Goal: Transaction & Acquisition: Purchase product/service

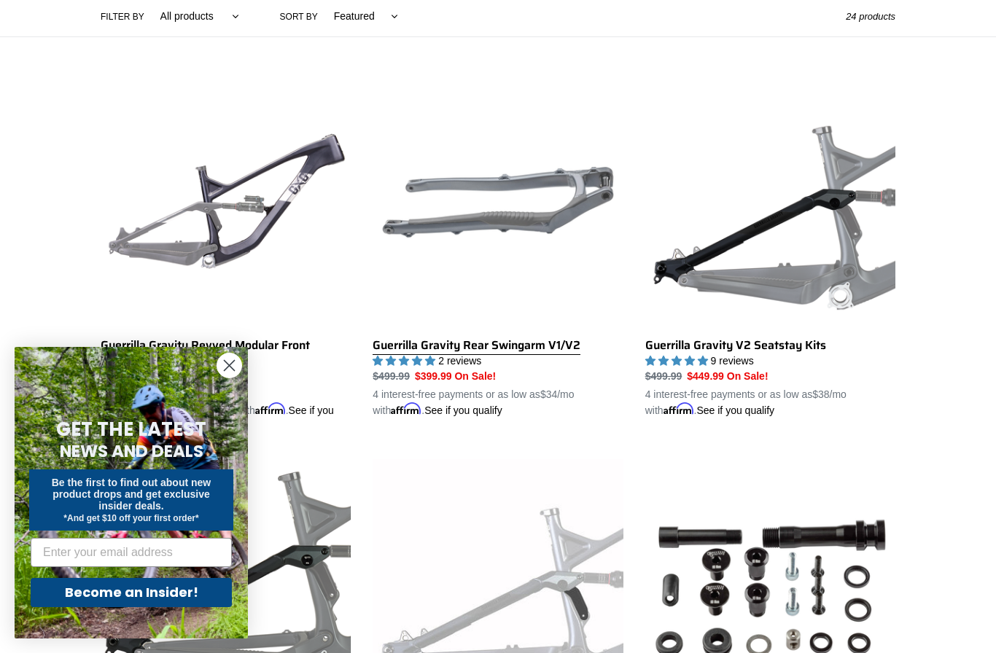
scroll to position [370, 0]
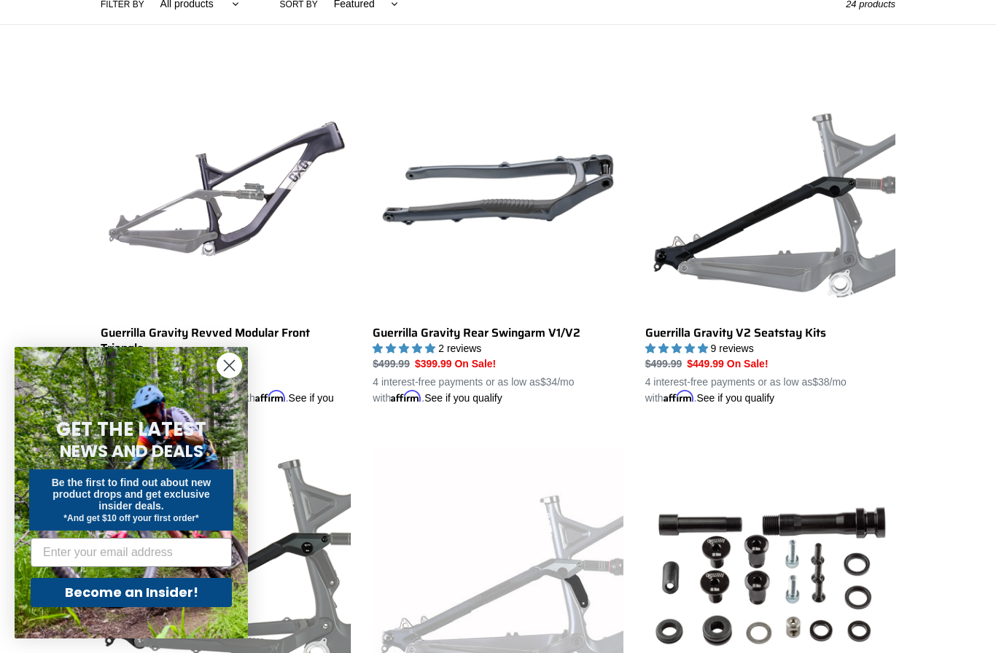
click at [227, 371] on icon "Close dialog" at bounding box center [229, 366] width 10 height 10
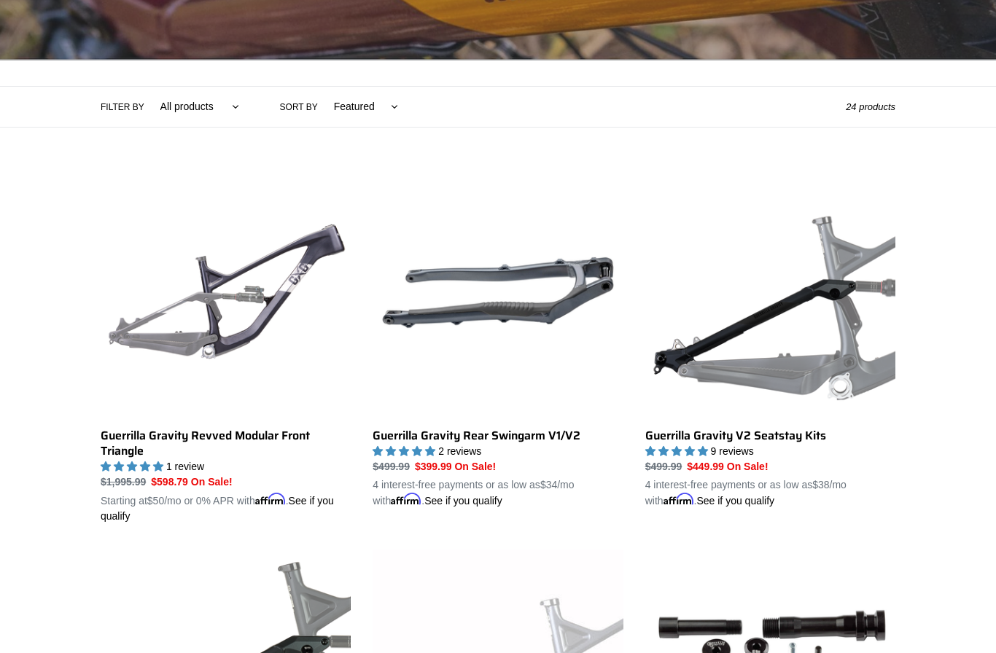
scroll to position [265, 0]
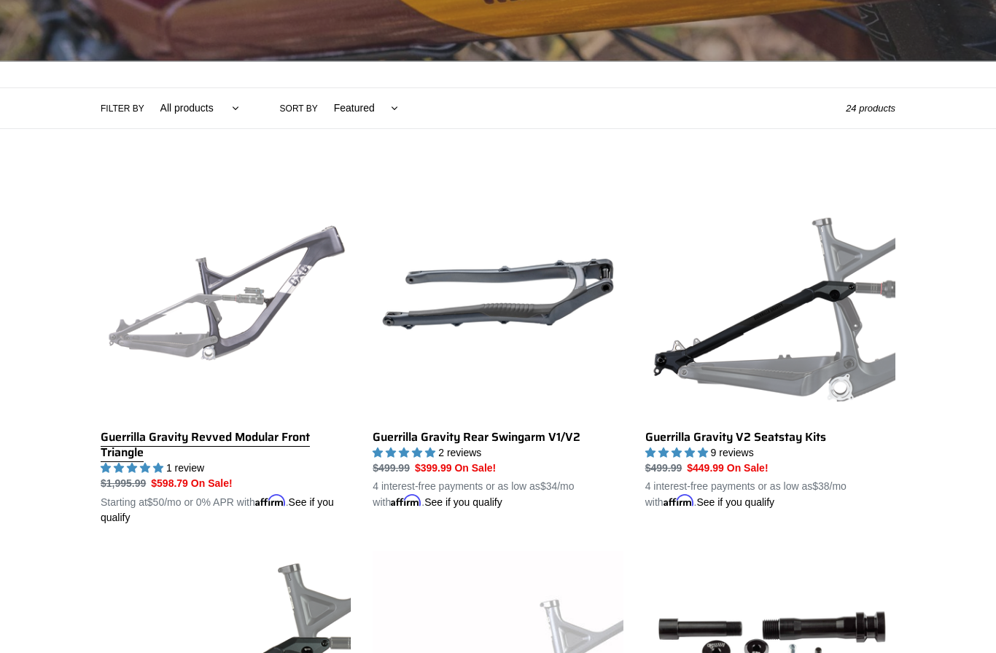
click at [172, 438] on link "Guerrilla Gravity Revved Modular Front Triangle" at bounding box center [226, 347] width 250 height 356
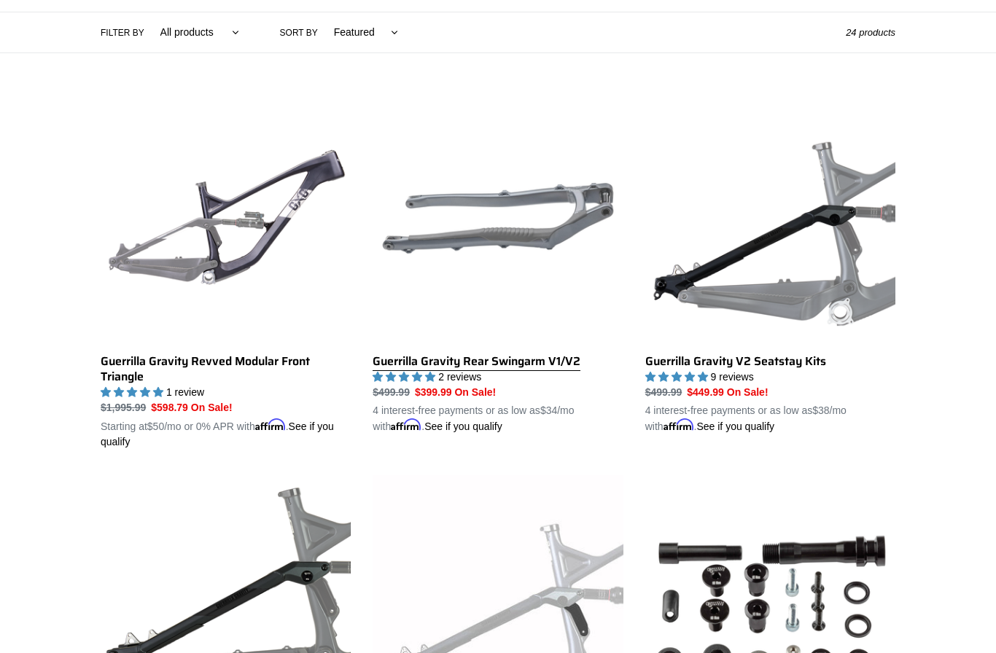
scroll to position [328, 0]
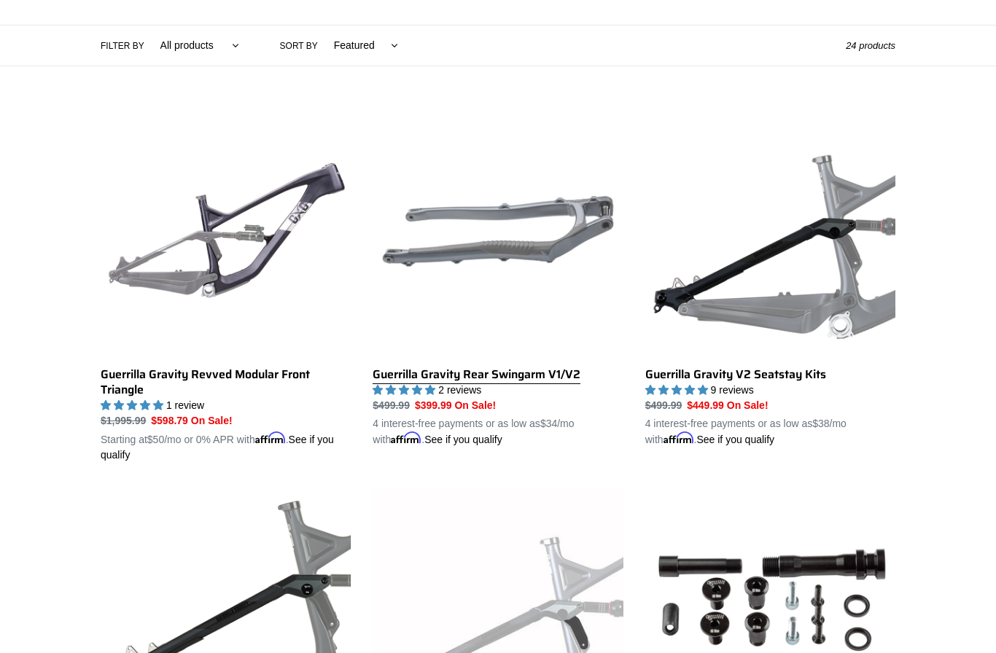
click at [498, 380] on link "Guerrilla Gravity Rear Swingarm V1/V2" at bounding box center [497, 276] width 250 height 341
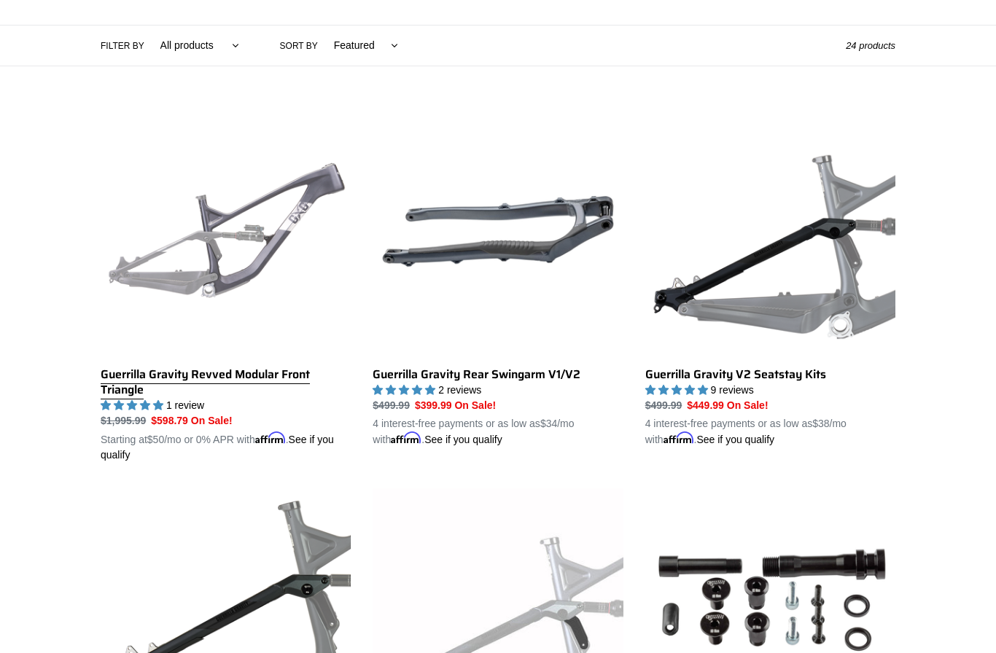
click at [279, 212] on link "Guerrilla Gravity Revved Modular Front Triangle" at bounding box center [226, 284] width 250 height 356
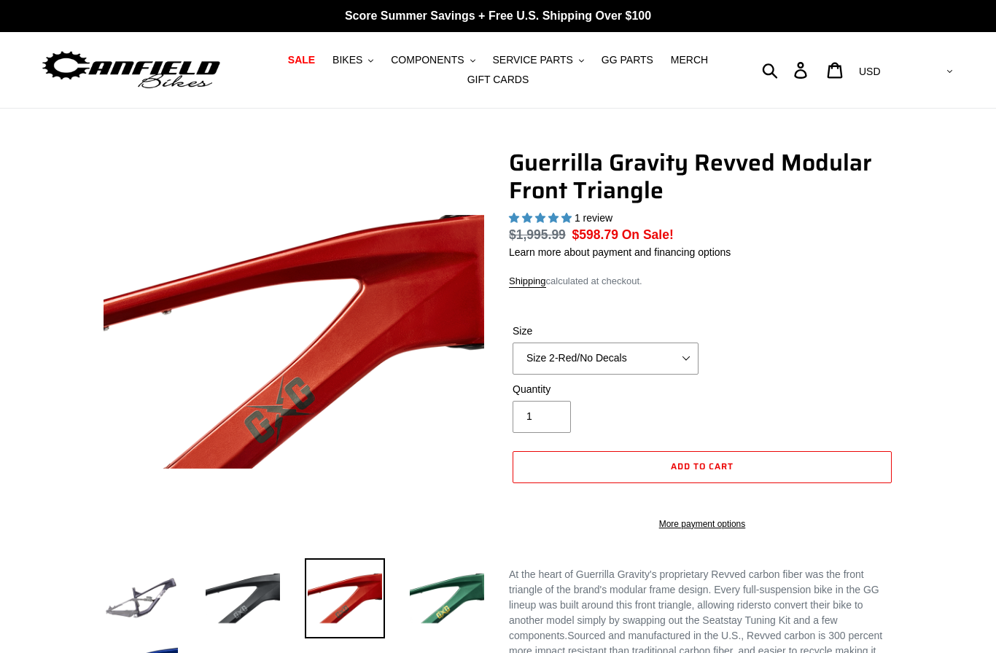
select select "highest-rating"
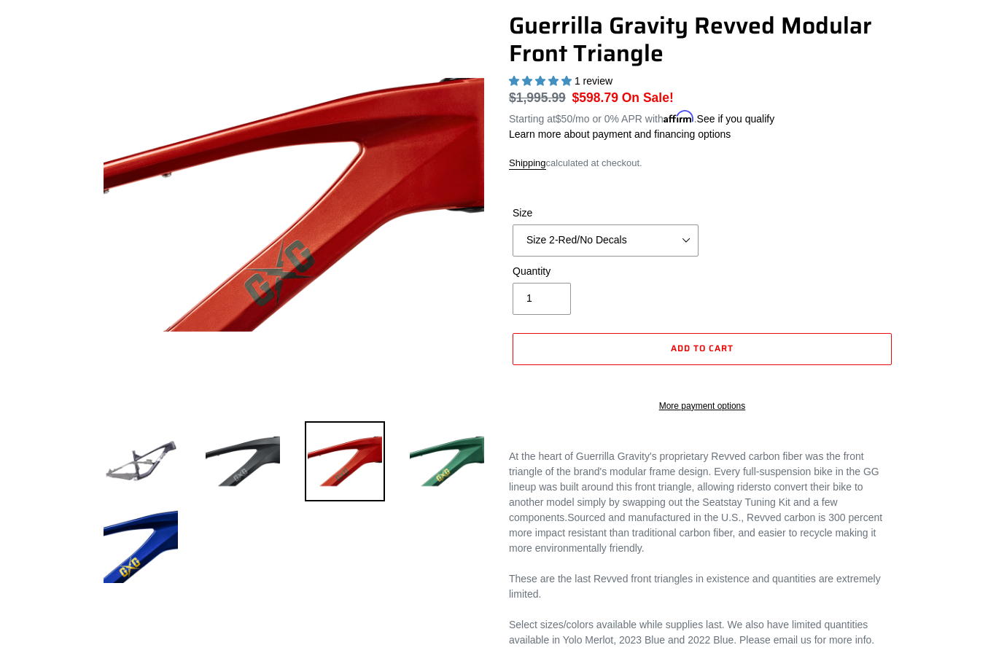
scroll to position [138, 0]
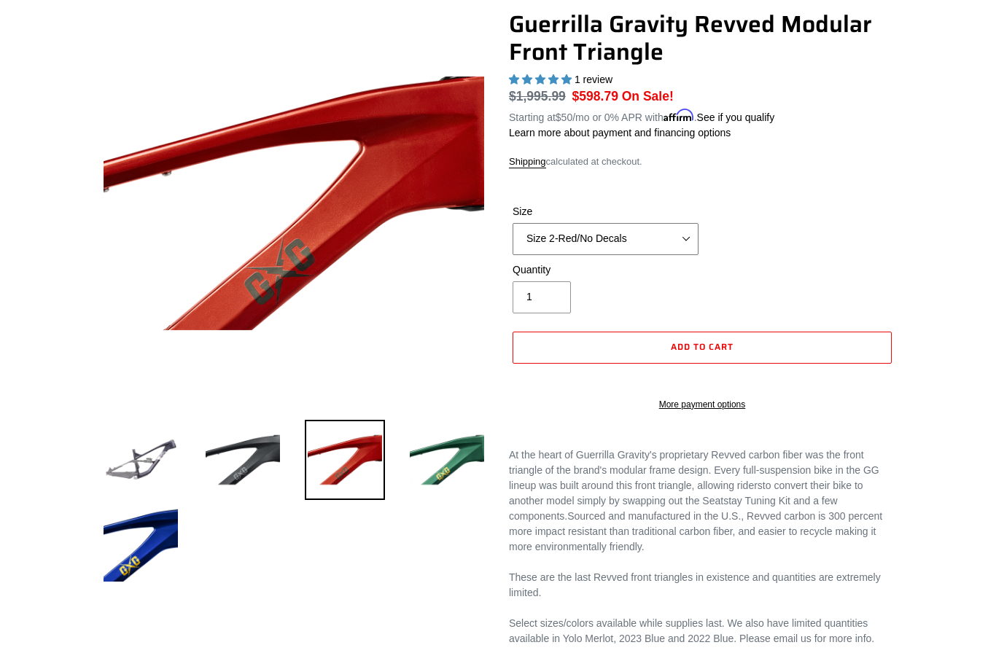
click at [684, 232] on select "Size 2-Gloss Black/No Decals Size 2-Black/Red Decals Size 2-Black/Silver Decals…" at bounding box center [605, 239] width 186 height 32
select select "Size 3-Black/No Decals"
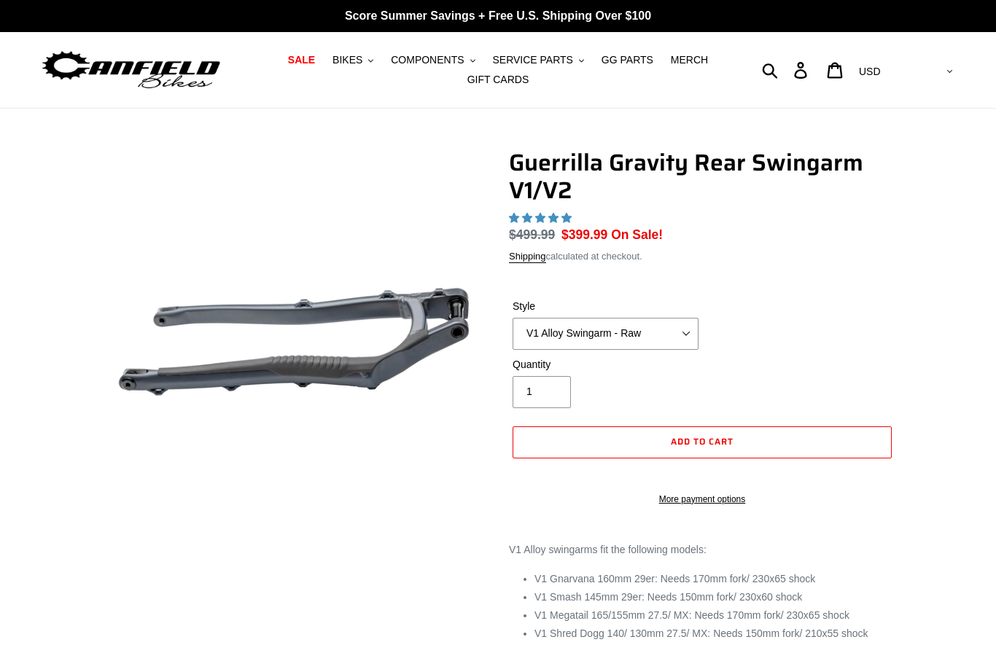
select select "highest-rating"
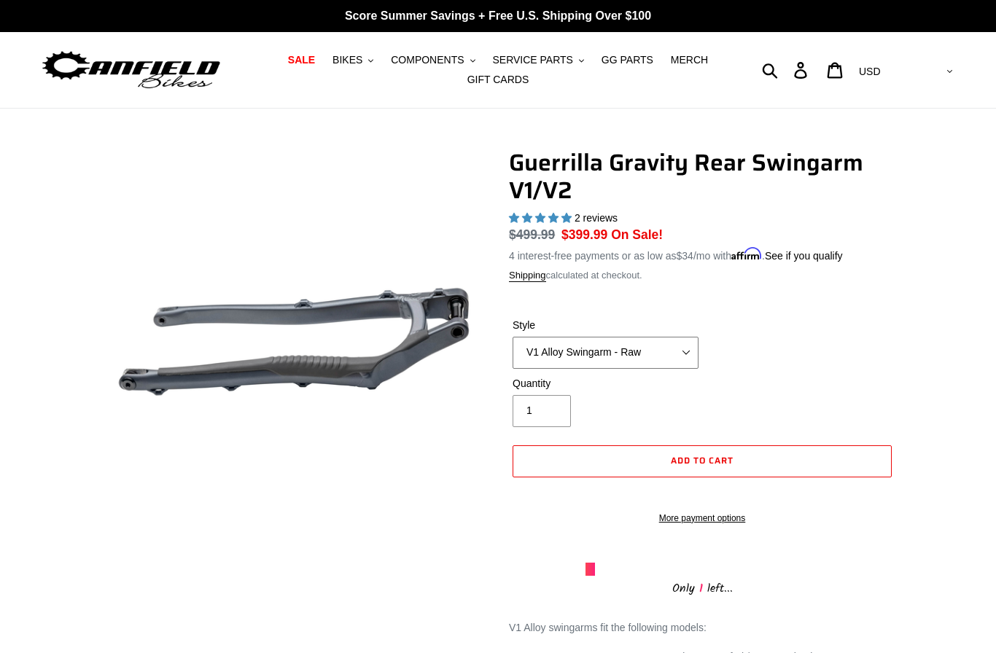
click at [696, 348] on select "V1 Alloy Swingarm - Raw V1 Alloy Swingarm - Black V2 Revved Carbon Swingarm - G…" at bounding box center [605, 353] width 186 height 32
select select "V2 Revved Carbon Swingarm - Green"
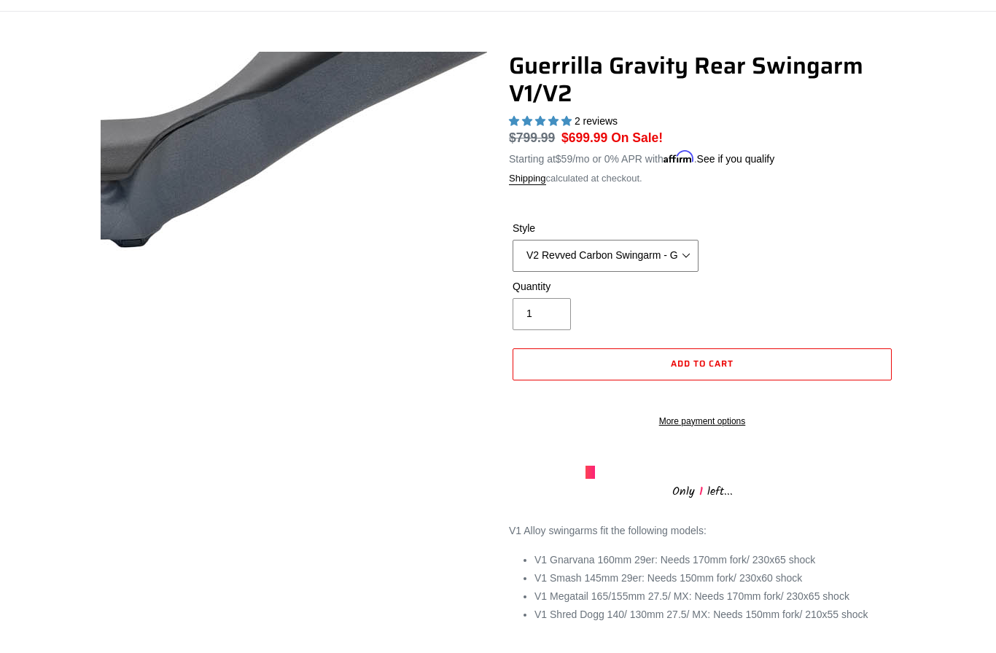
scroll to position [78, 0]
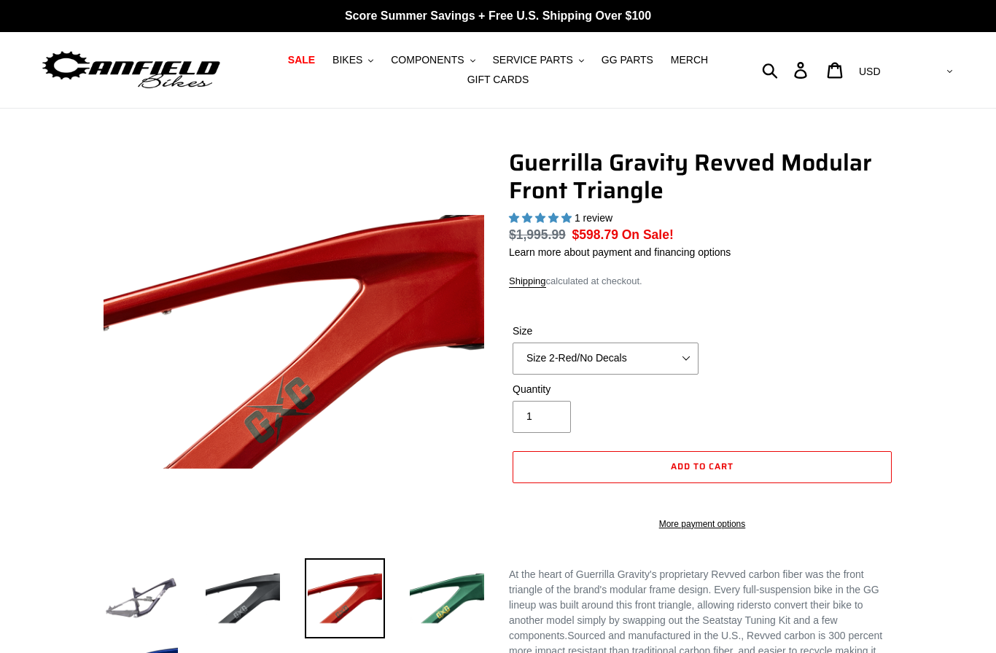
select select "highest-rating"
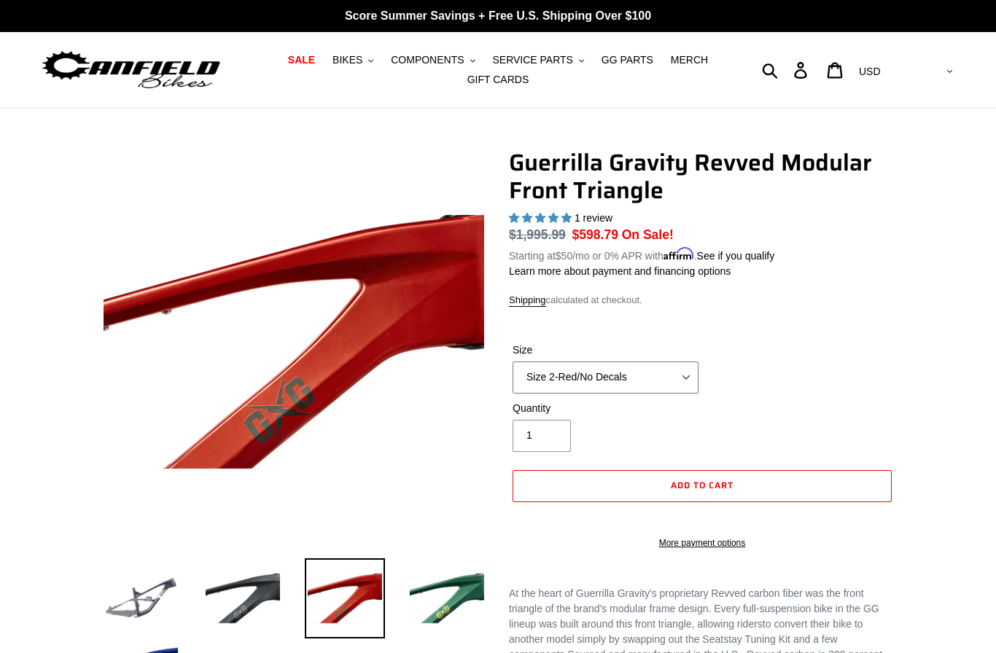
click at [689, 376] on select "Size 2-Gloss Black/No Decals Size 2-Black/Red Decals Size 2-Black/Silver Decals…" at bounding box center [605, 377] width 186 height 32
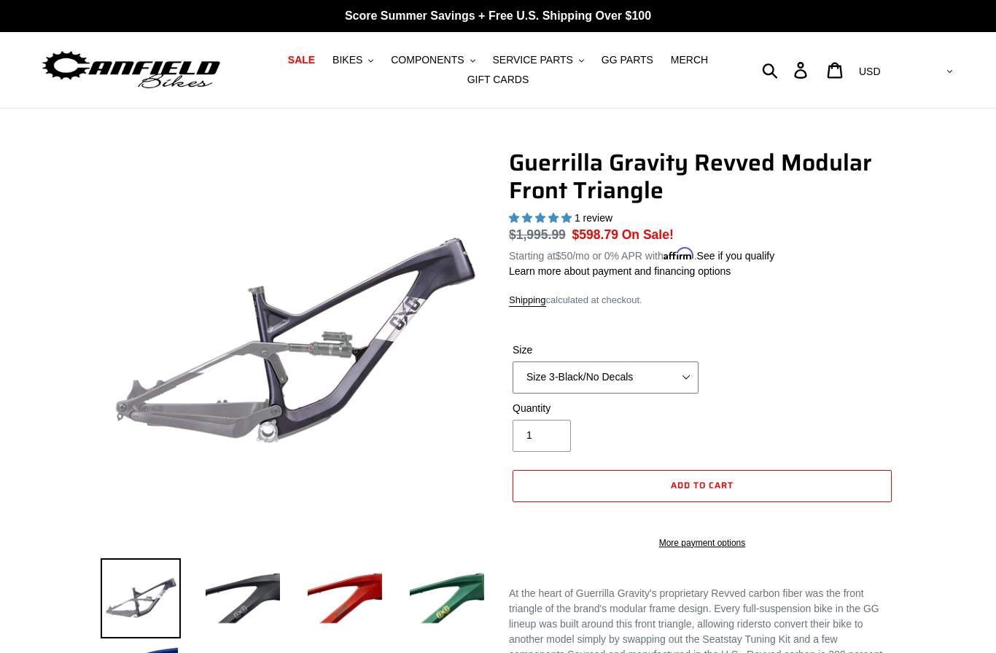
click at [625, 372] on select "Size 2-Gloss Black/No Decals Size 2-Black/Red Decals Size 2-Black/Silver Decals…" at bounding box center [605, 377] width 186 height 32
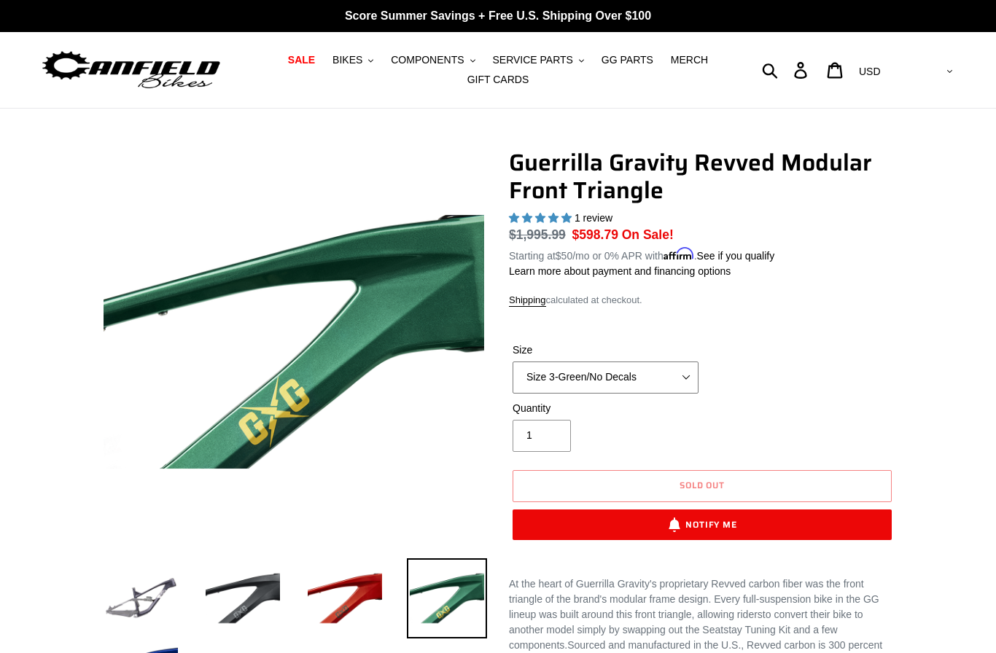
click at [669, 375] on select "Size 2-Gloss Black/No Decals Size 2-Black/Red Decals Size 2-Black/Silver Decals…" at bounding box center [605, 377] width 186 height 32
click at [678, 382] on select "Size 2-Gloss Black/No Decals Size 2-Black/Red Decals Size 2-Black/Silver Decals…" at bounding box center [605, 377] width 186 height 32
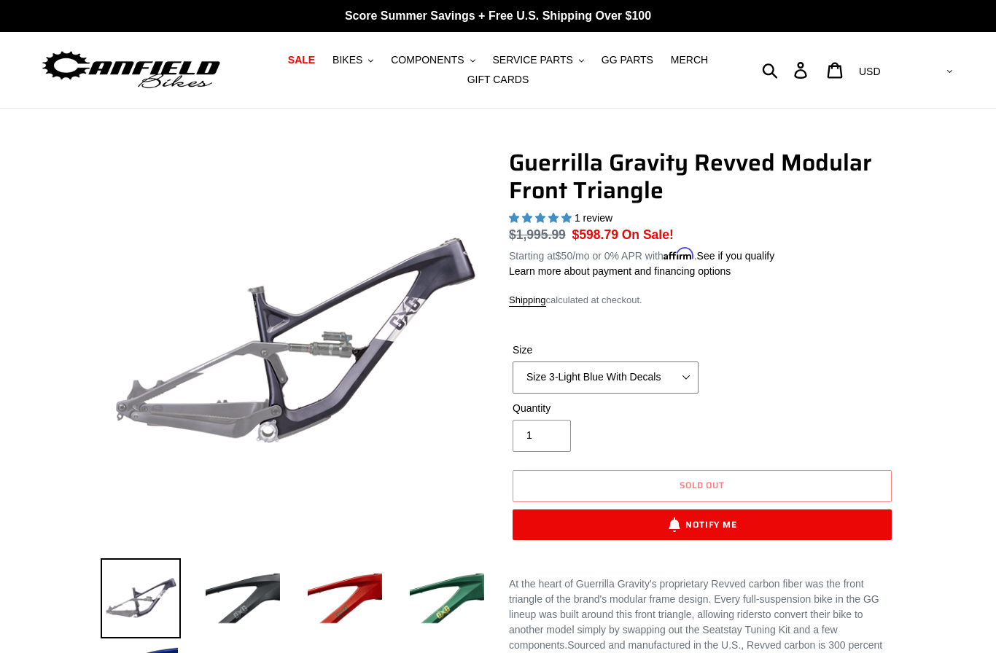
click at [636, 366] on select "Size 2-Gloss Black/No Decals Size 2-Black/Red Decals Size 2-Black/Silver Decals…" at bounding box center [605, 377] width 186 height 32
select select "Size 3-Gloss Black/No Decals"
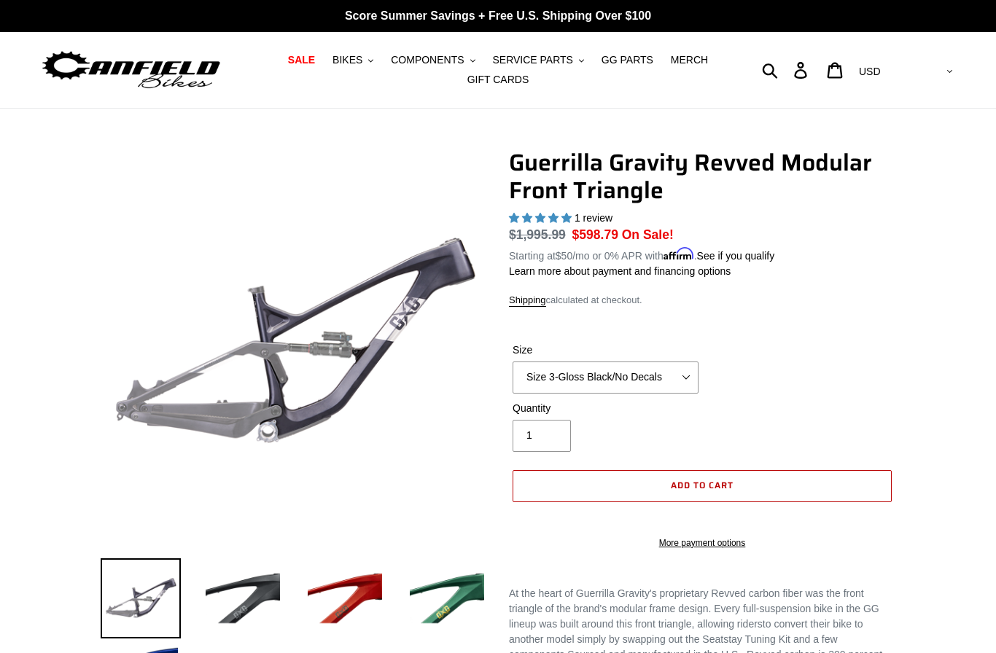
click at [660, 483] on button "Add to cart" at bounding box center [701, 486] width 379 height 32
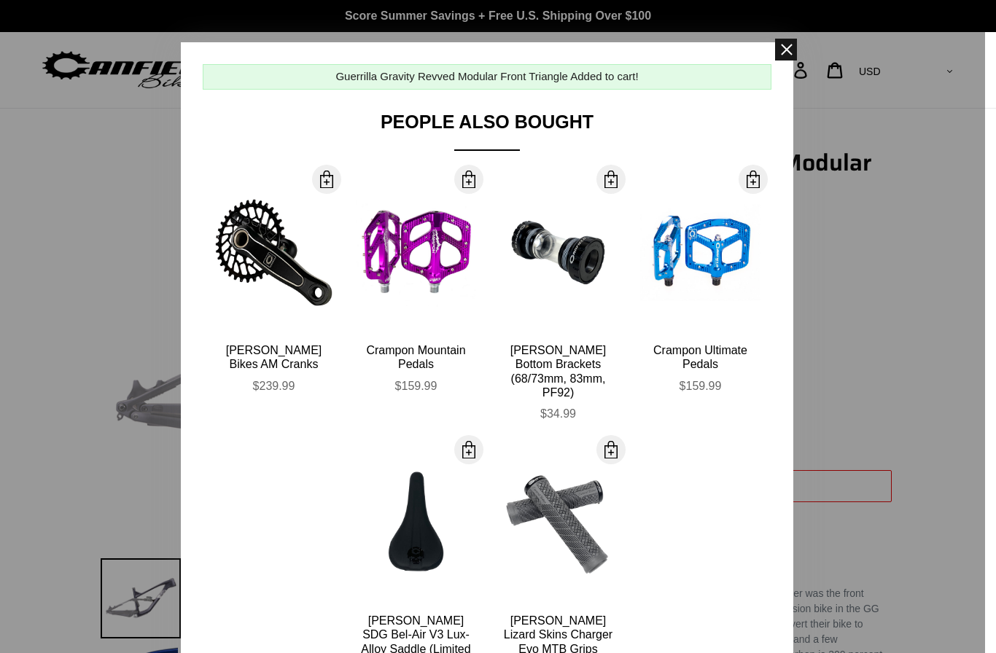
click at [788, 50] on span at bounding box center [786, 50] width 22 height 22
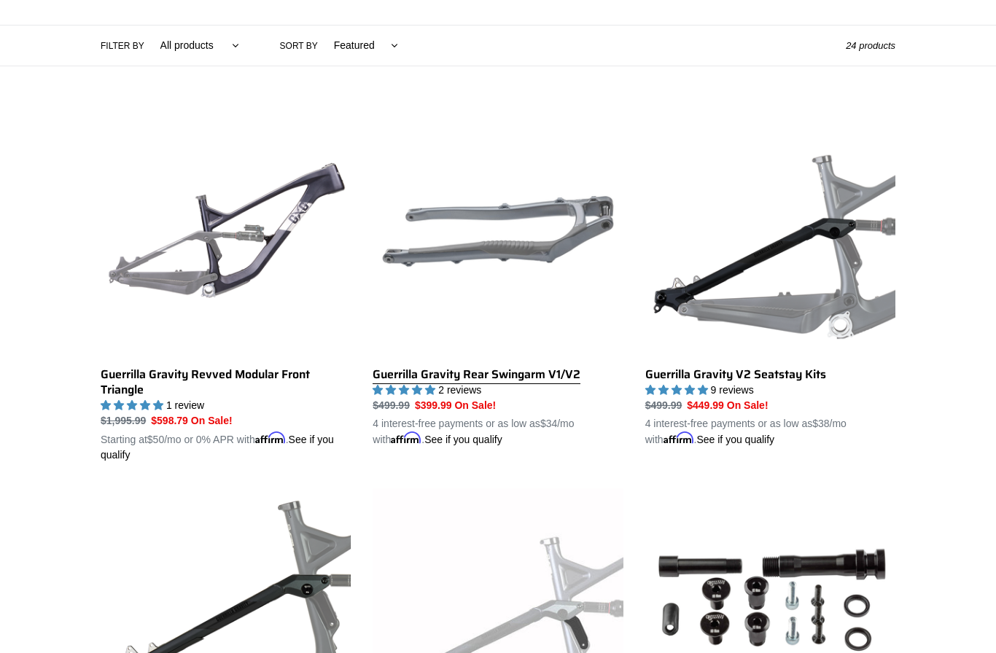
click at [501, 372] on link "Guerrilla Gravity Rear Swingarm V1/V2" at bounding box center [497, 276] width 250 height 341
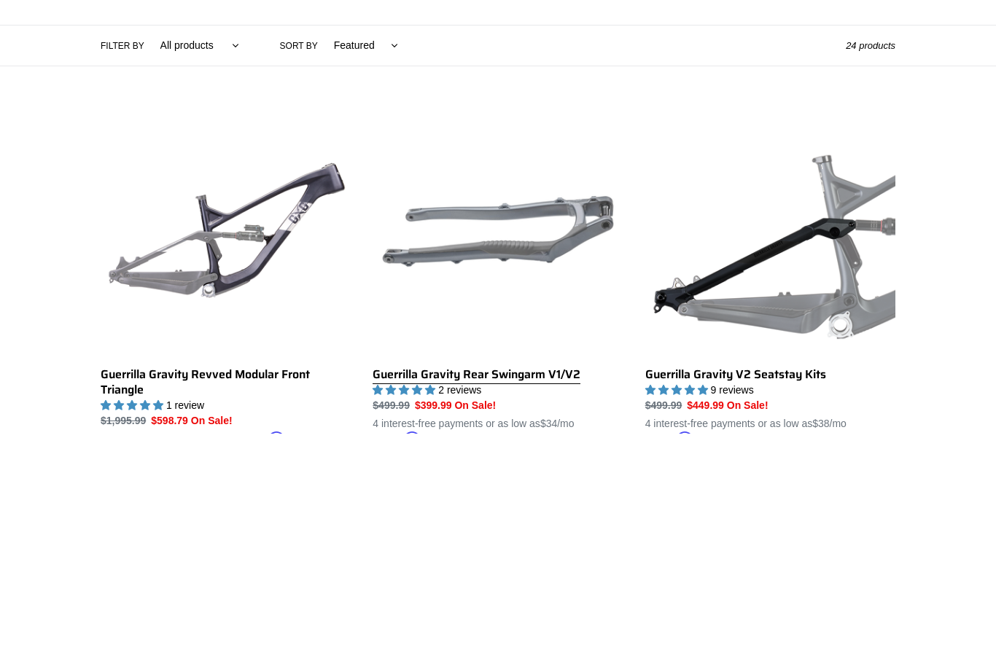
scroll to position [328, 0]
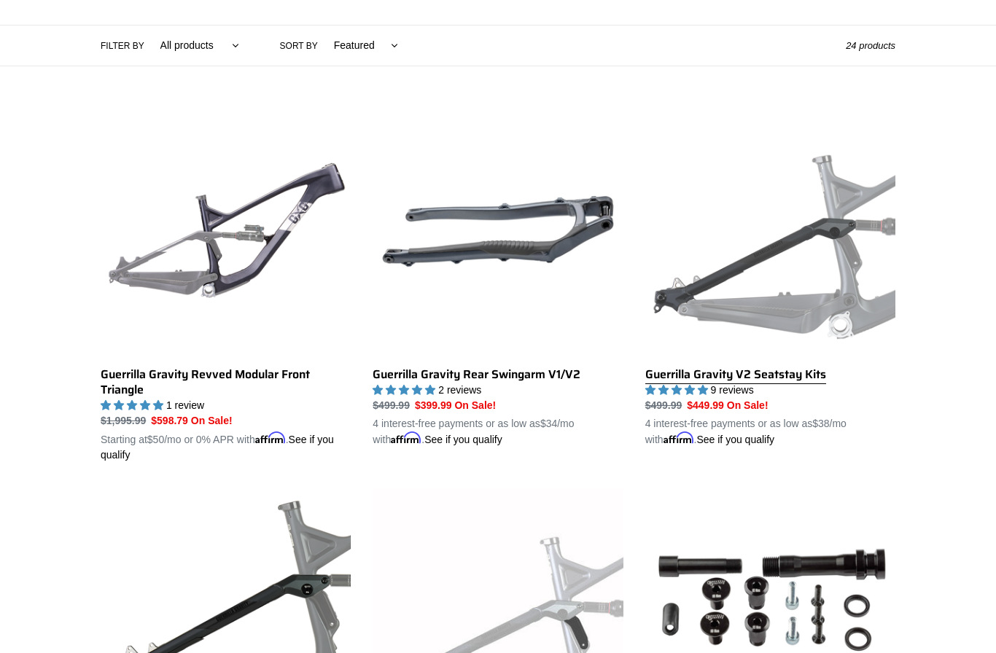
click at [762, 377] on link "Guerrilla Gravity V2 Seatstay Kits" at bounding box center [770, 276] width 250 height 341
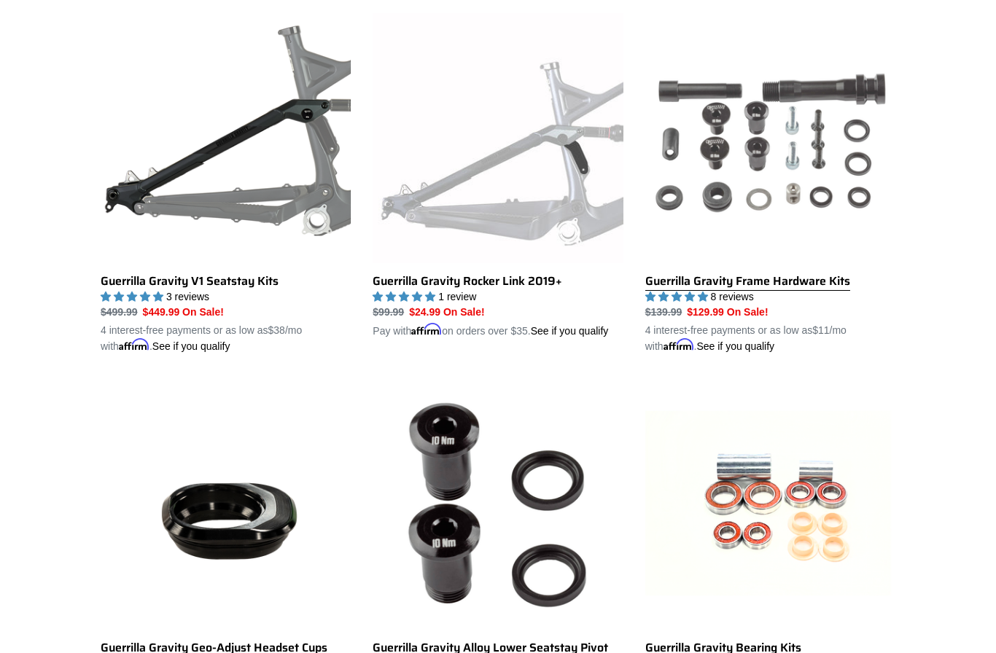
scroll to position [748, 0]
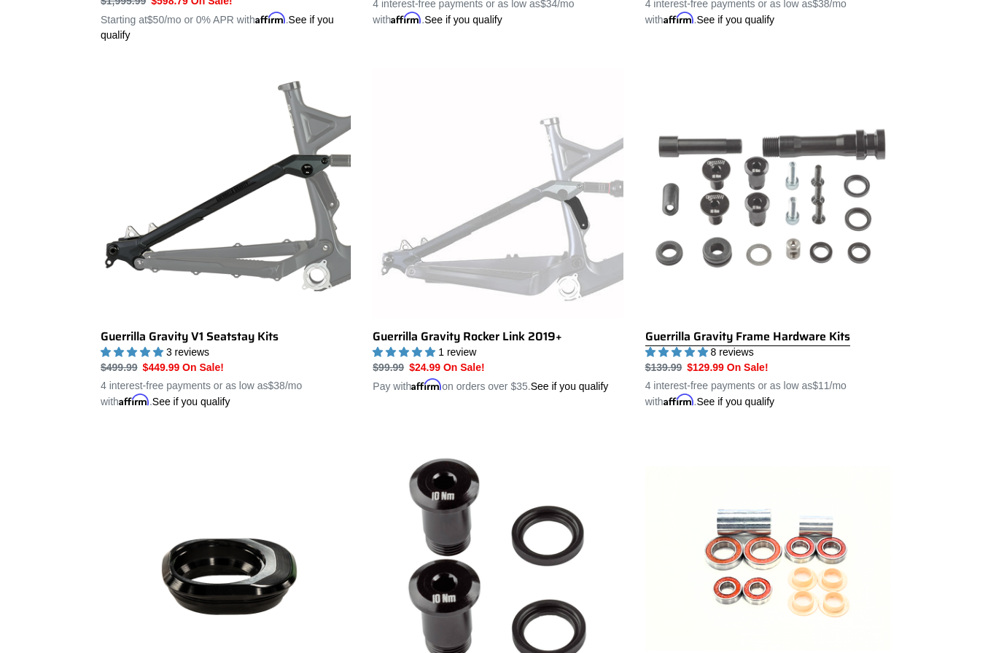
click at [786, 334] on link "Guerrilla Gravity Frame Hardware Kits" at bounding box center [770, 239] width 250 height 341
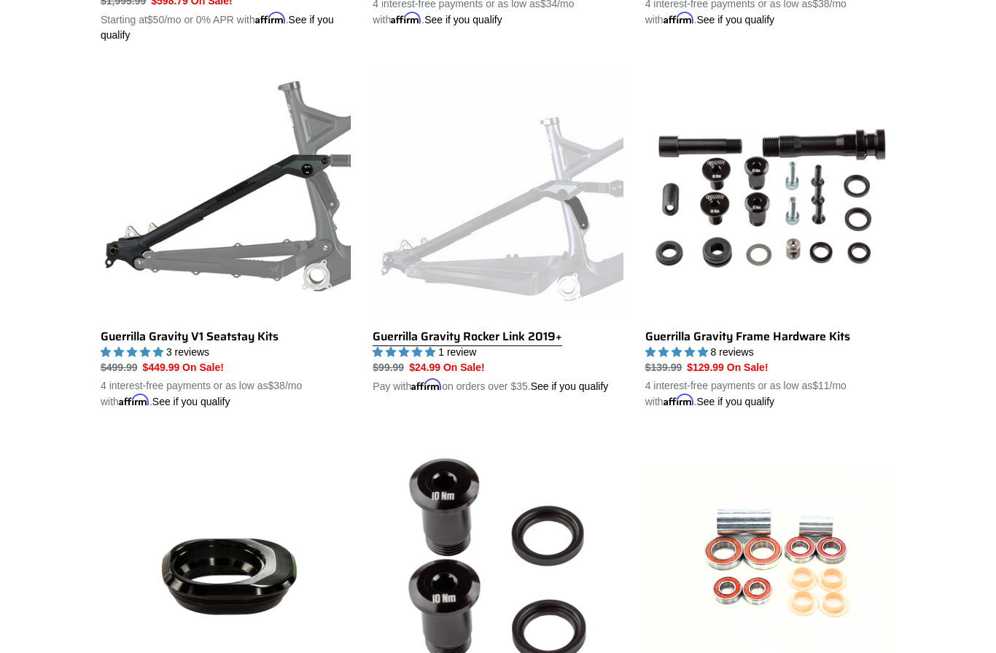
click at [485, 335] on link "Guerrilla Gravity Rocker Link 2019+" at bounding box center [497, 232] width 250 height 326
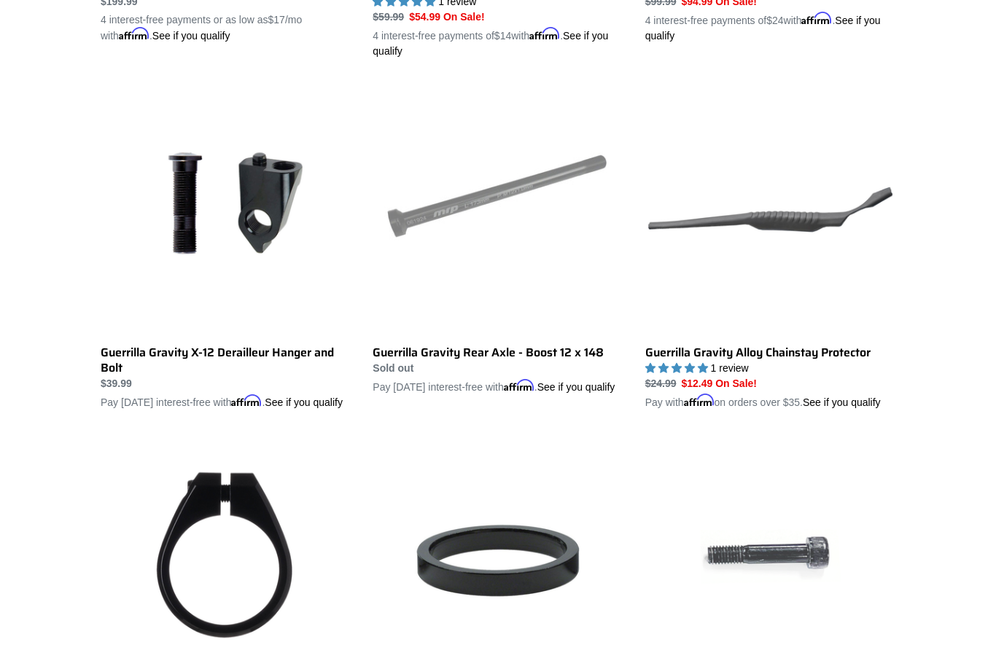
scroll to position [1493, 0]
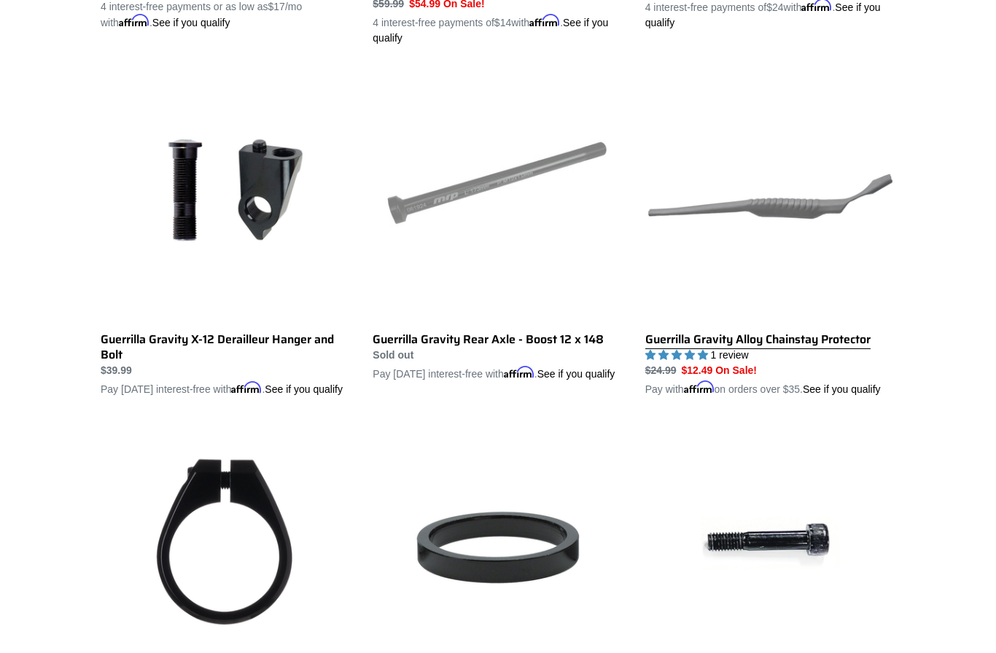
click at [794, 335] on link "Guerrilla Gravity Alloy Chainstay Protector" at bounding box center [770, 234] width 250 height 326
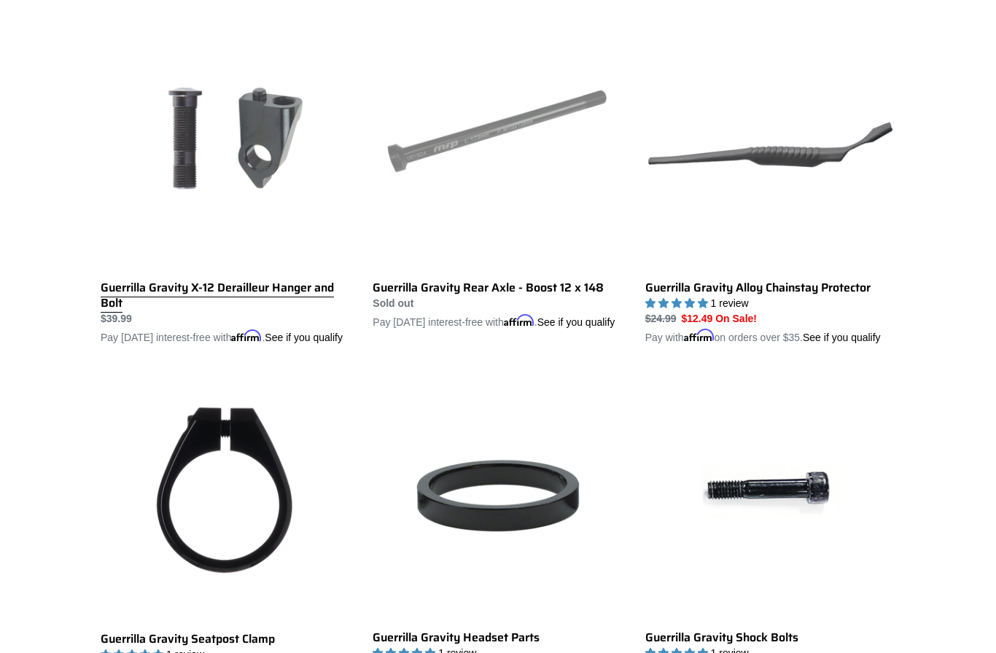
click at [249, 289] on link "Guerrilla Gravity X-12 Derailleur Hanger and Bolt" at bounding box center [226, 183] width 250 height 326
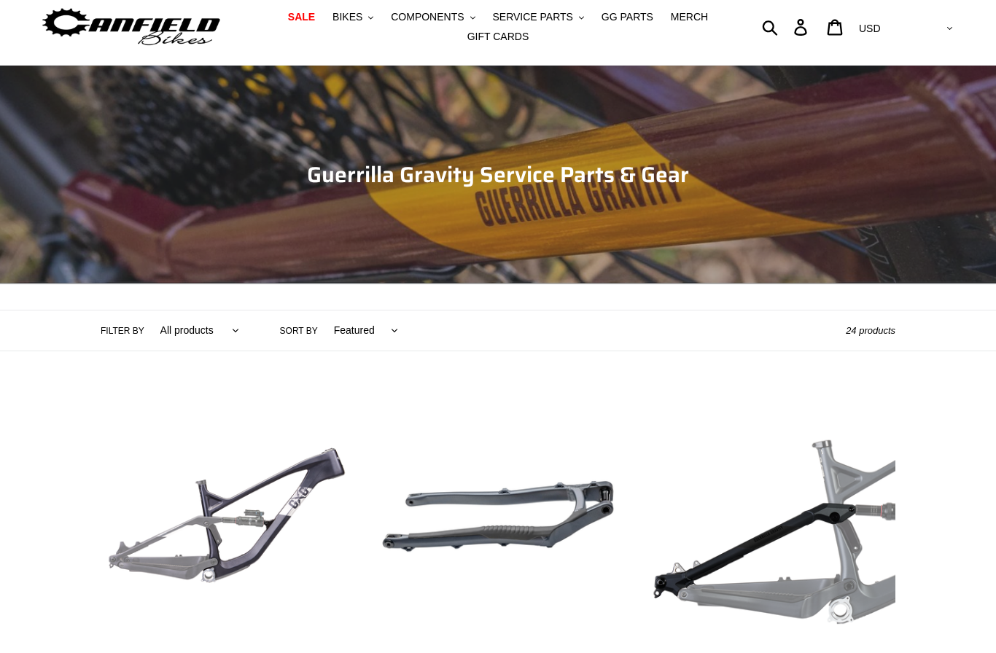
scroll to position [0, 0]
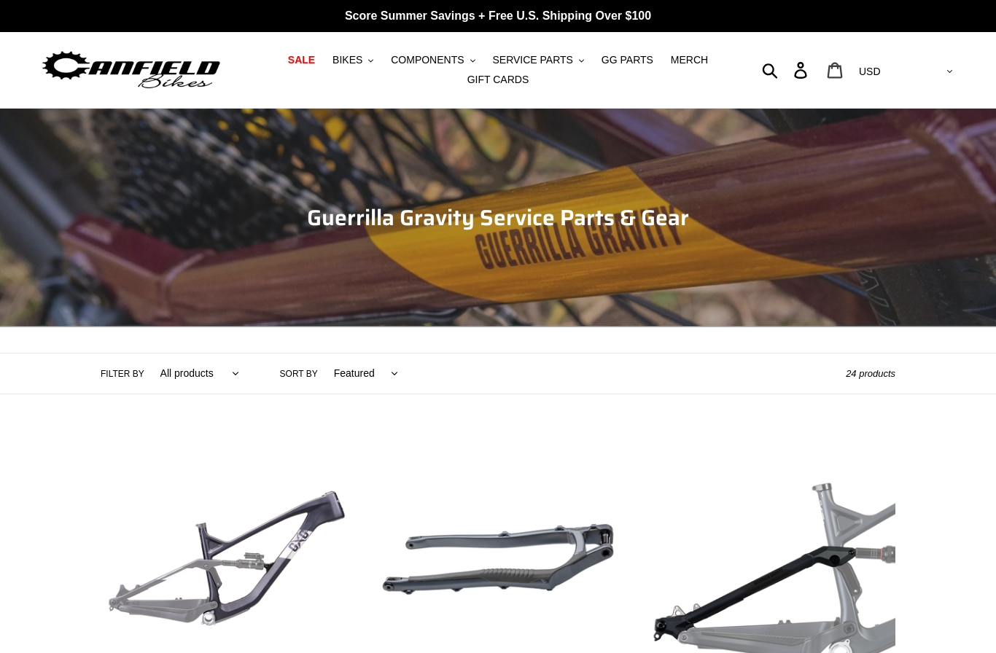
click at [843, 67] on icon at bounding box center [834, 70] width 16 height 17
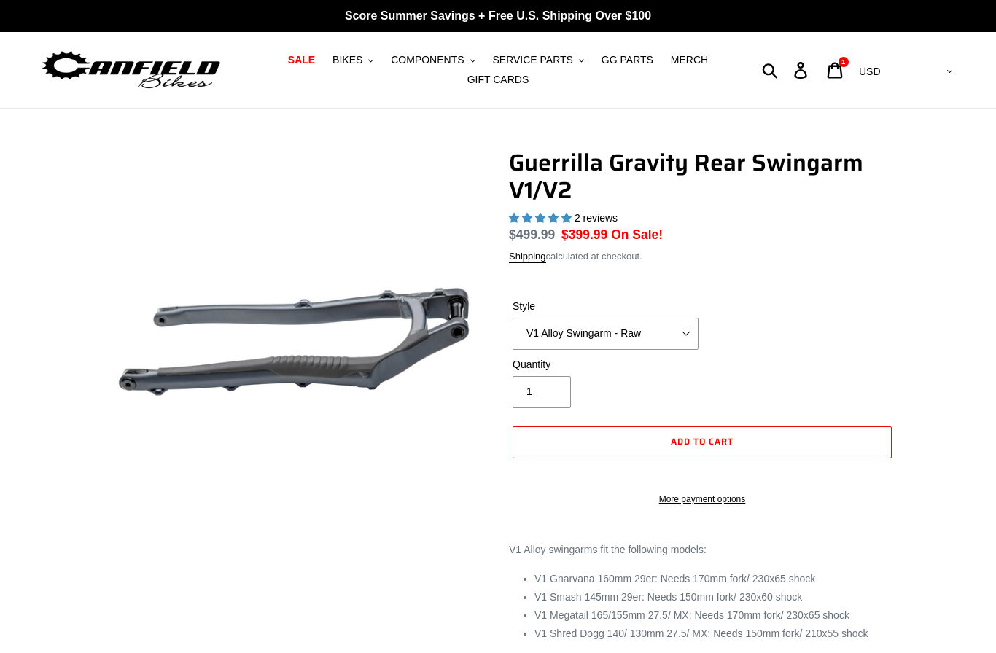
select select "highest-rating"
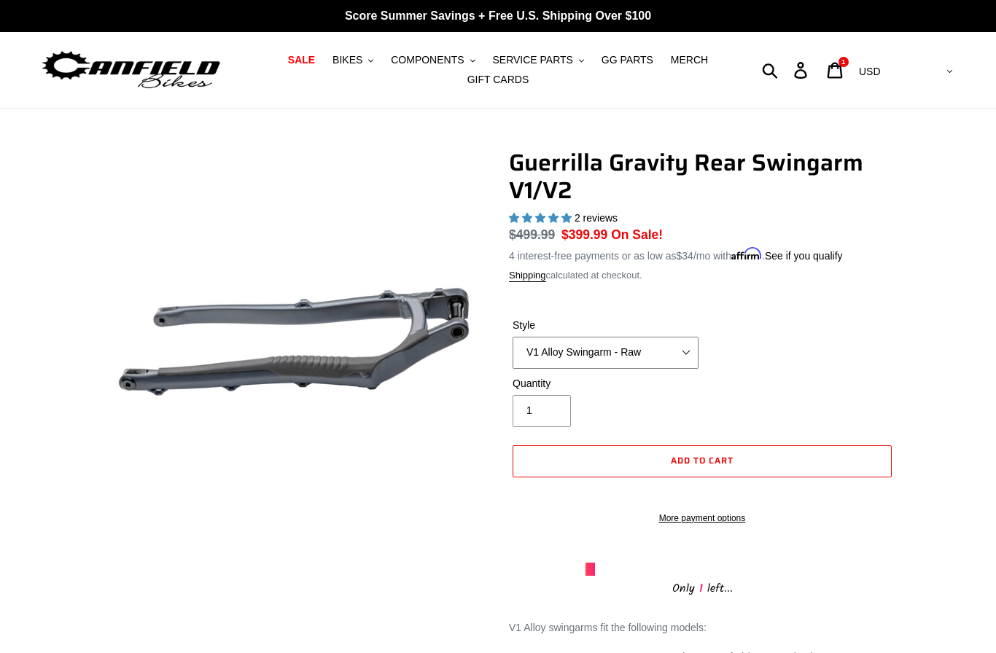
click at [630, 347] on select "V1 Alloy Swingarm - Raw V1 Alloy Swingarm - Black V2 Revved Carbon Swingarm - G…" at bounding box center [605, 353] width 186 height 32
select select "V2 Revved Carbon Swingarm - Green"
click at [652, 460] on button "Add to cart" at bounding box center [701, 461] width 379 height 32
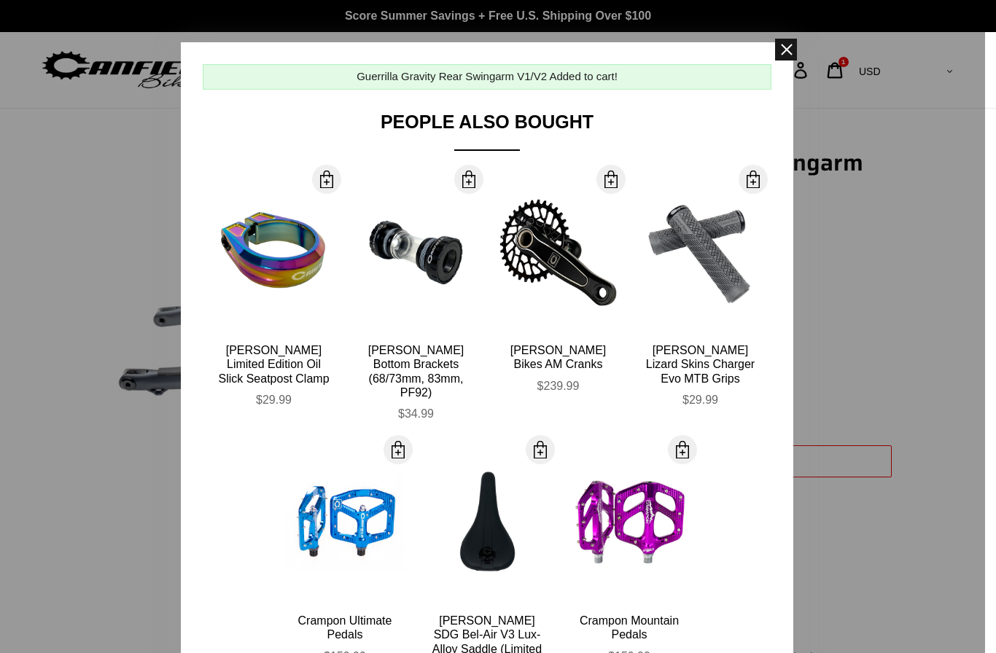
click at [783, 50] on span at bounding box center [786, 50] width 22 height 22
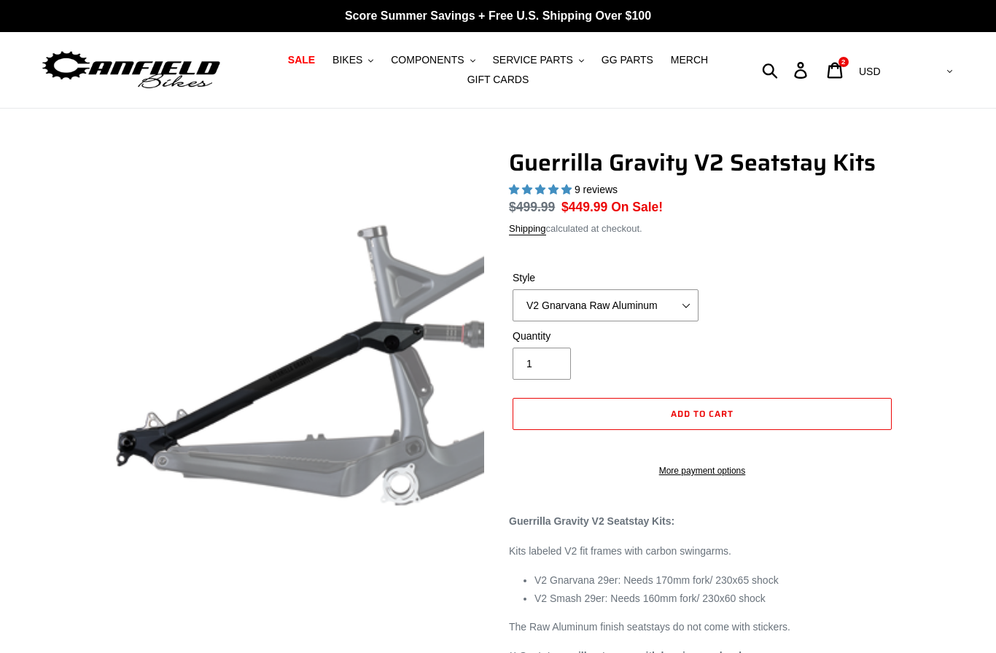
select select "highest-rating"
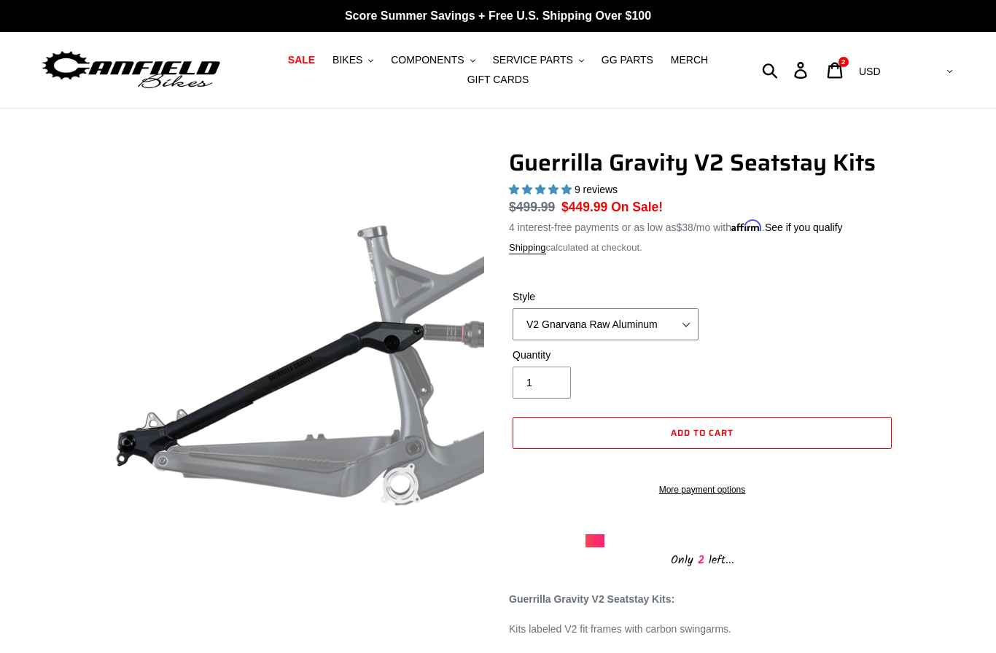
click at [687, 325] on select "V2 Gnarvana Raw Aluminum" at bounding box center [605, 324] width 186 height 32
click at [684, 433] on span "Add to cart" at bounding box center [702, 433] width 63 height 14
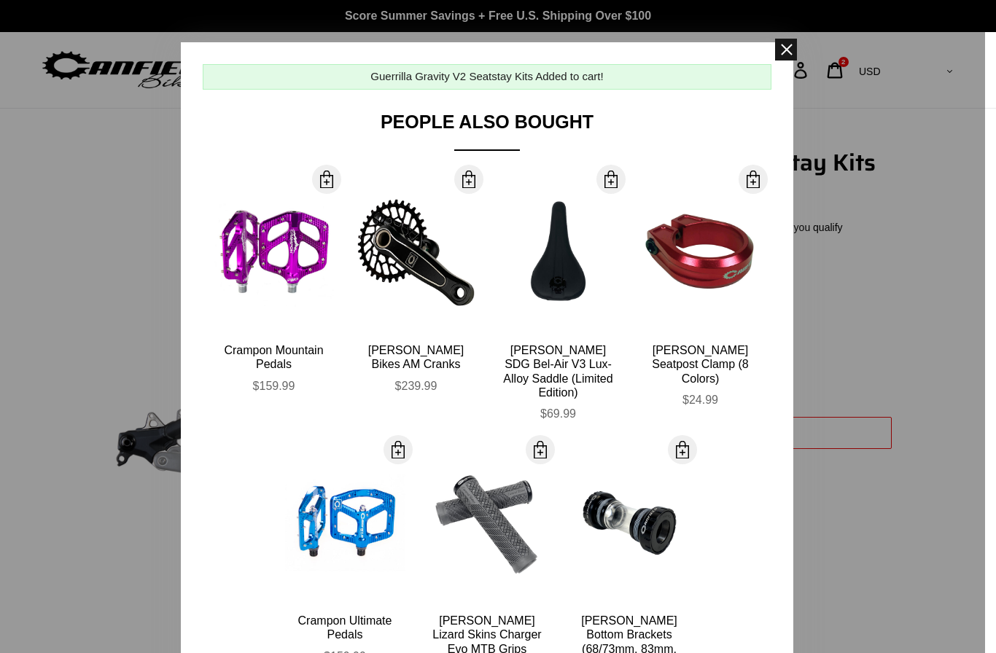
click at [782, 52] on span at bounding box center [786, 50] width 22 height 22
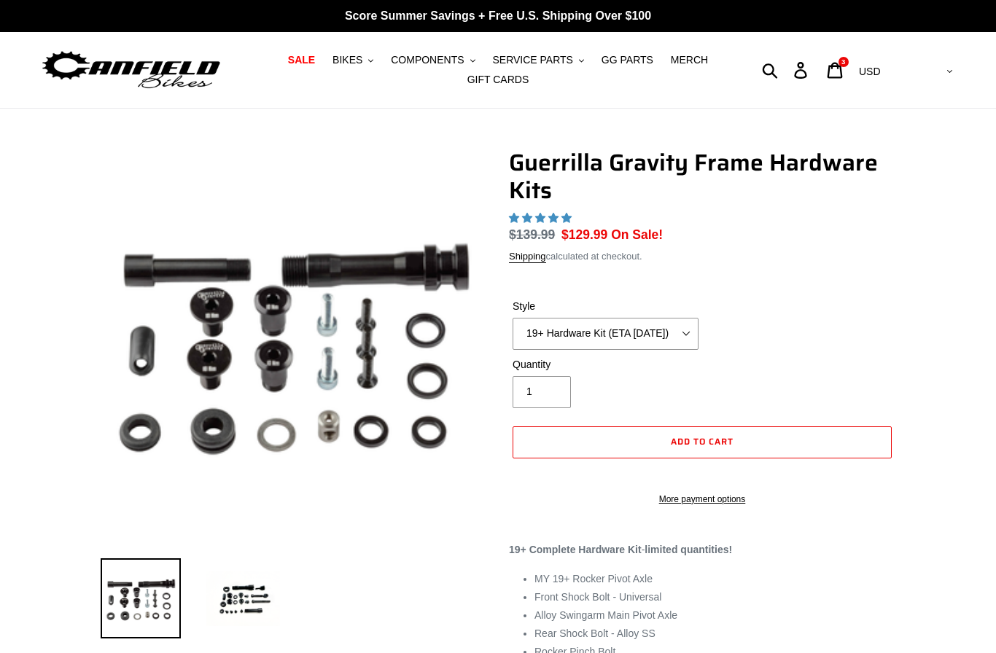
select select "highest-rating"
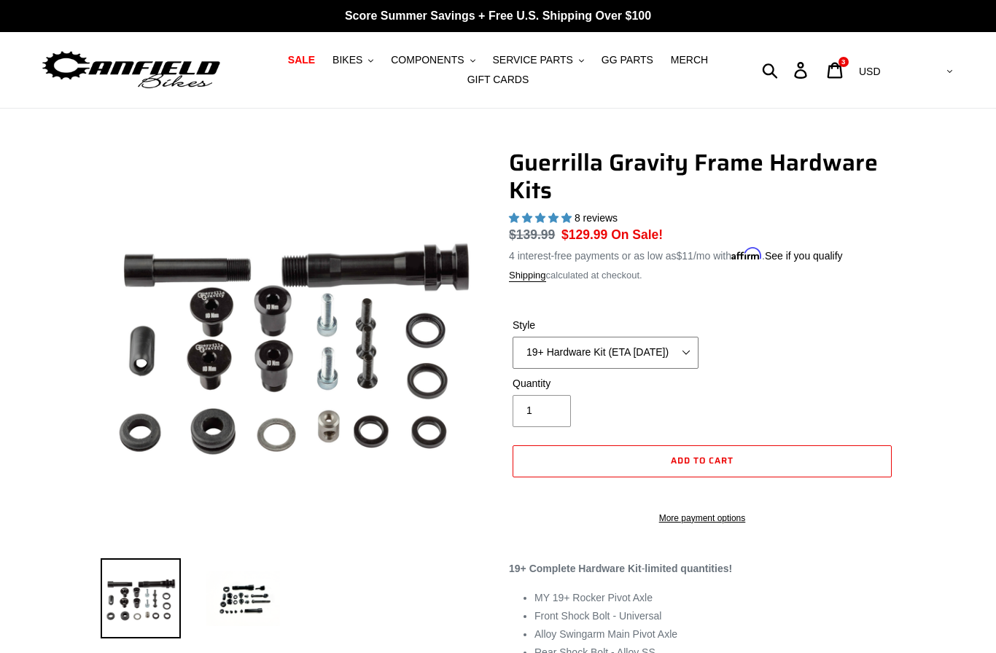
click at [687, 349] on select "19+ Hardware Kit (ETA 10/31/25) 21+ V2 Trail Pistol Complete Hardware Kit" at bounding box center [605, 353] width 186 height 32
select select "21+ V2 Trail Pistol Complete Hardware Kit"
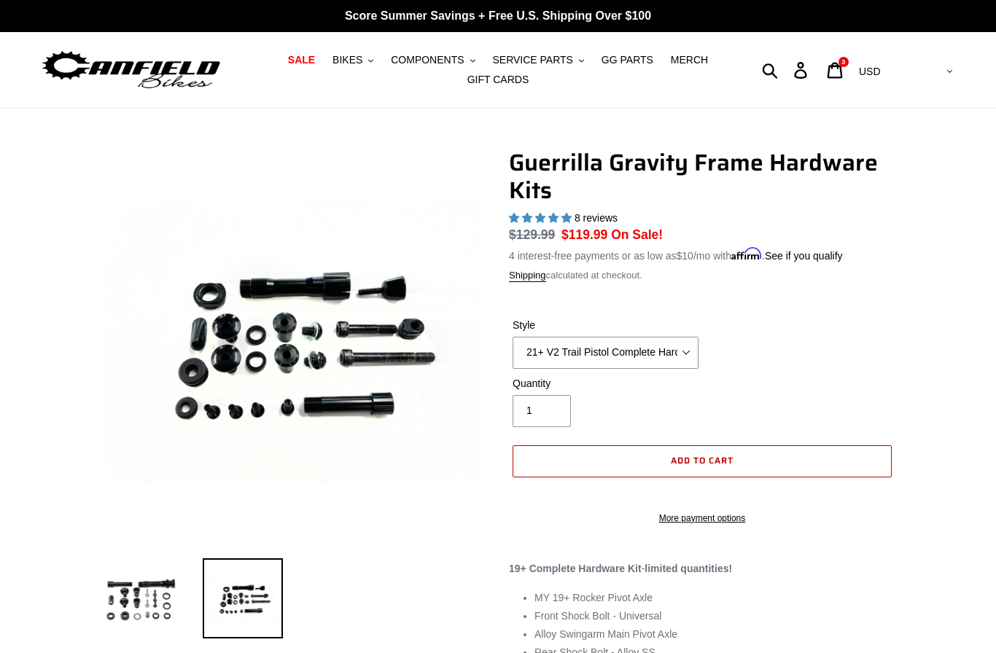
click at [730, 458] on span "Add to cart" at bounding box center [702, 460] width 63 height 14
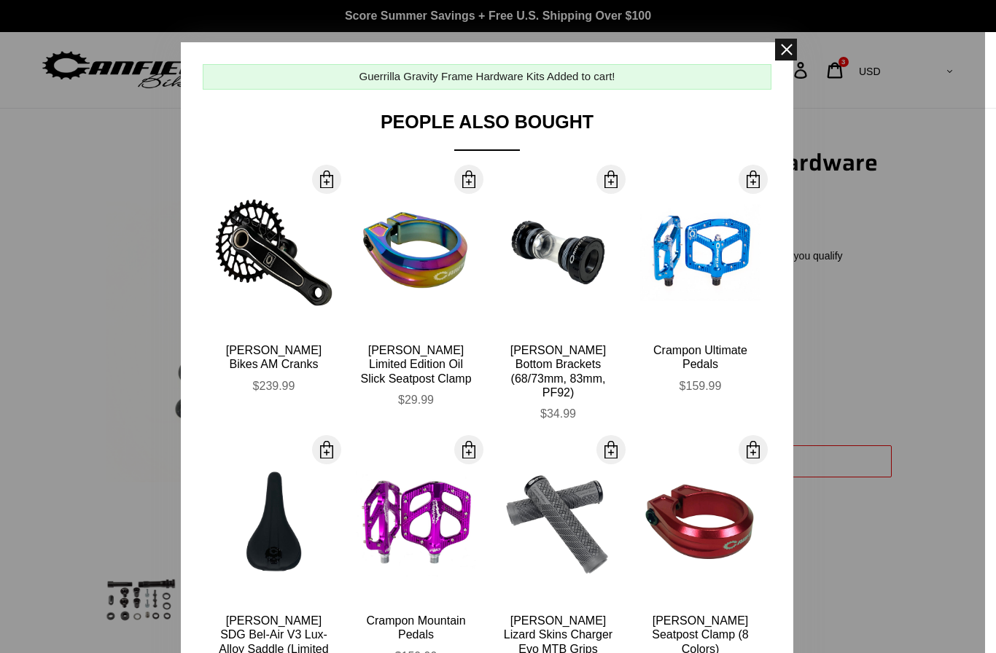
click at [785, 50] on span at bounding box center [786, 50] width 22 height 22
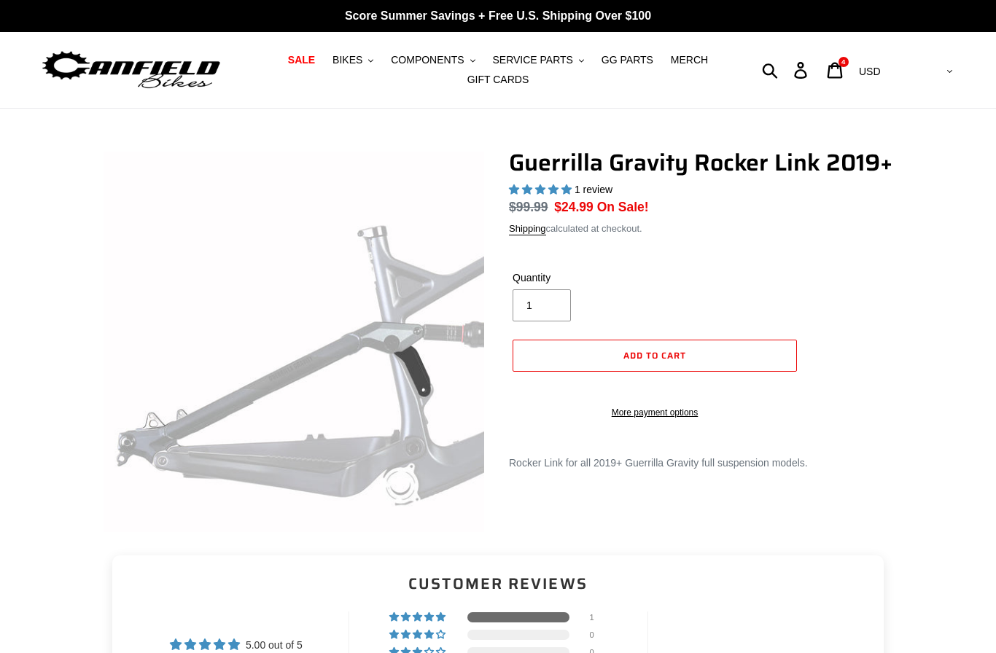
select select "highest-rating"
click at [692, 372] on button "Add to cart" at bounding box center [654, 356] width 284 height 32
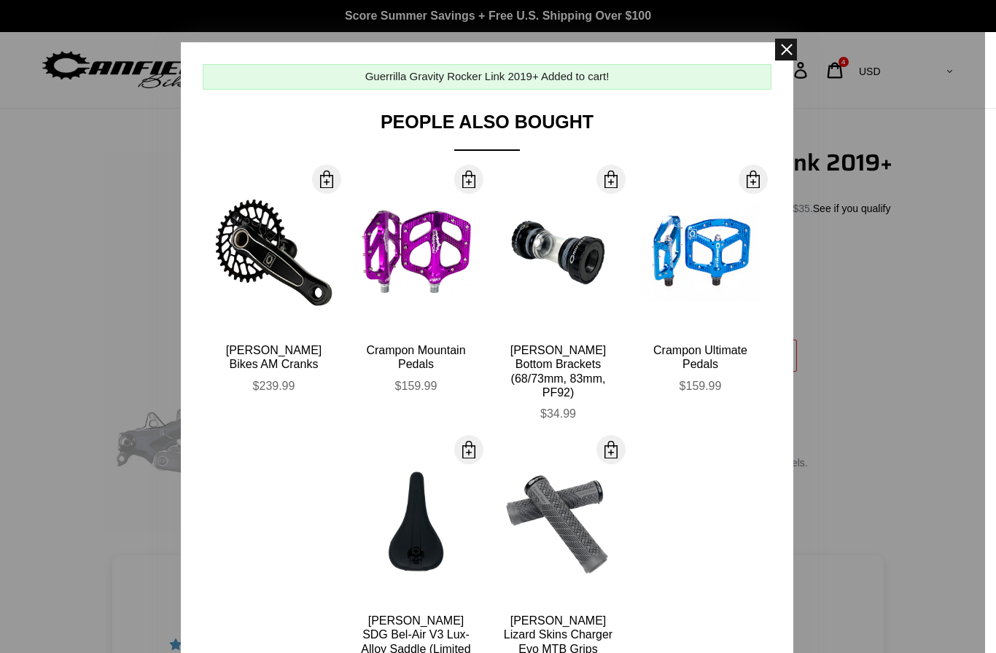
click at [789, 47] on span at bounding box center [786, 50] width 22 height 22
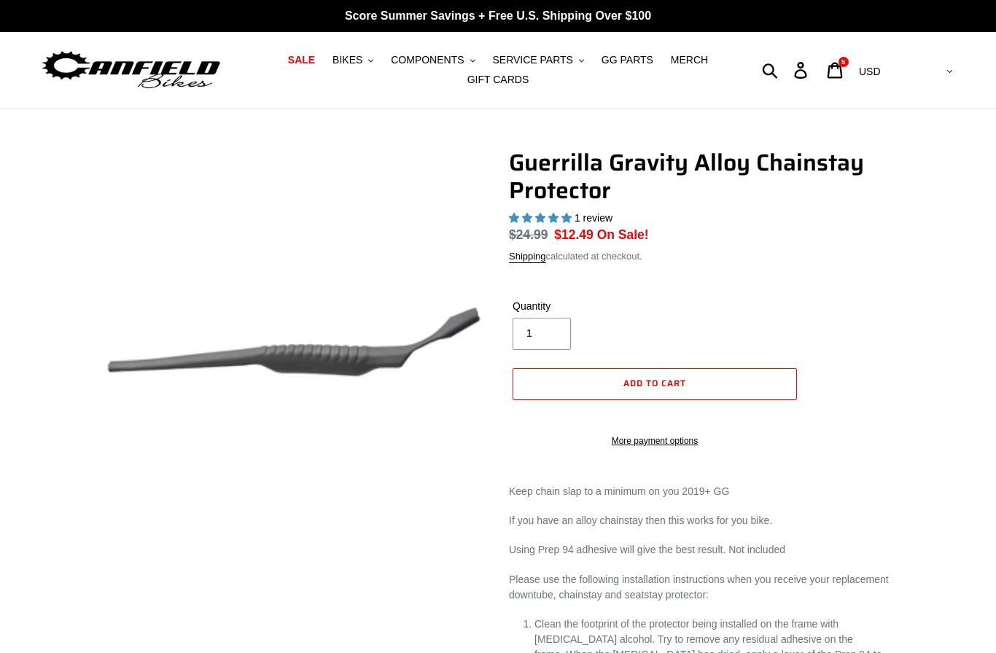
select select "highest-rating"
click at [681, 390] on span "Add to cart" at bounding box center [654, 383] width 63 height 14
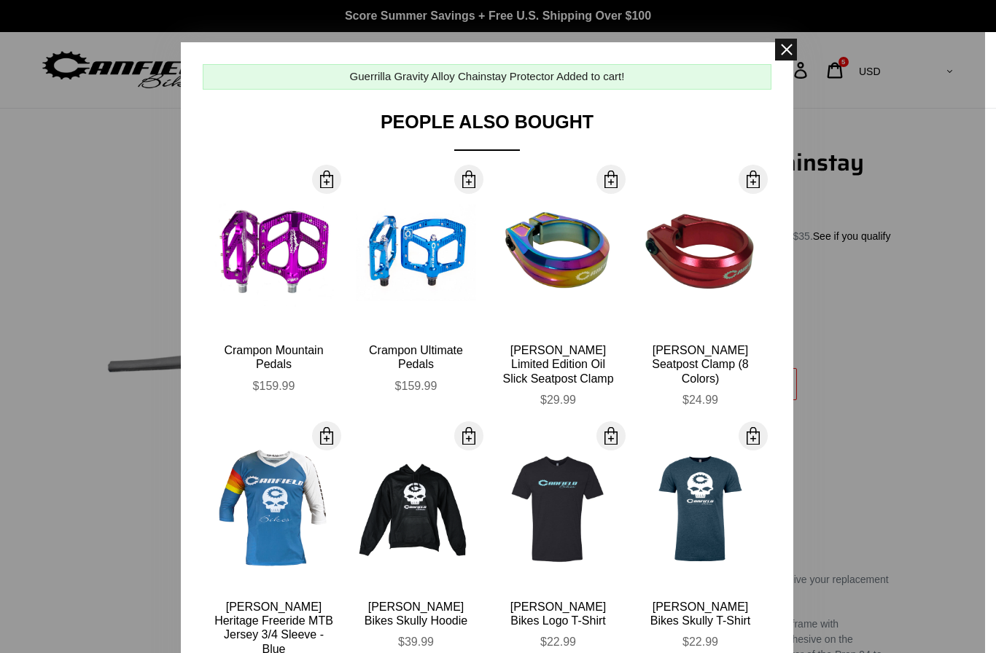
click at [786, 50] on span at bounding box center [786, 50] width 22 height 22
